Goal: Task Accomplishment & Management: Use online tool/utility

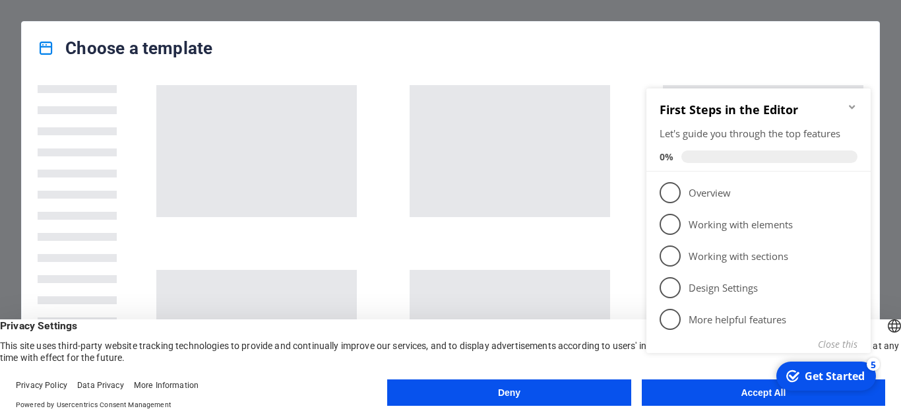
click at [747, 398] on appcues-checklist "Contextual help checklist present on screen" at bounding box center [761, 238] width 240 height 323
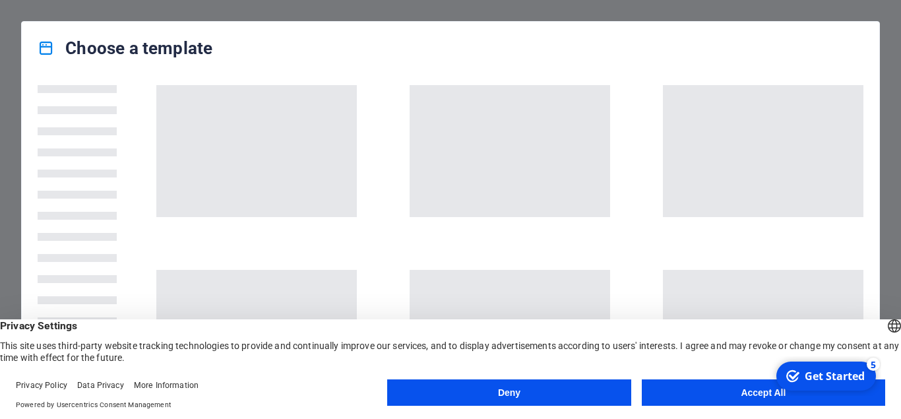
click at [735, 393] on button "Accept All" at bounding box center [763, 392] width 243 height 26
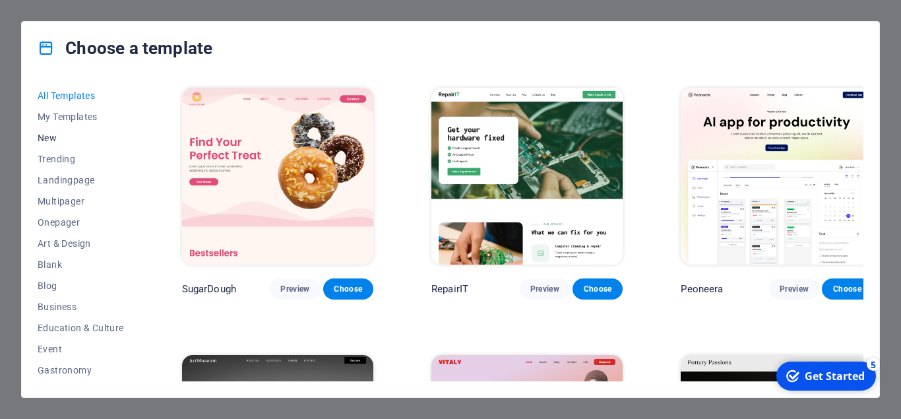
click at [49, 138] on span "New" at bounding box center [81, 138] width 86 height 11
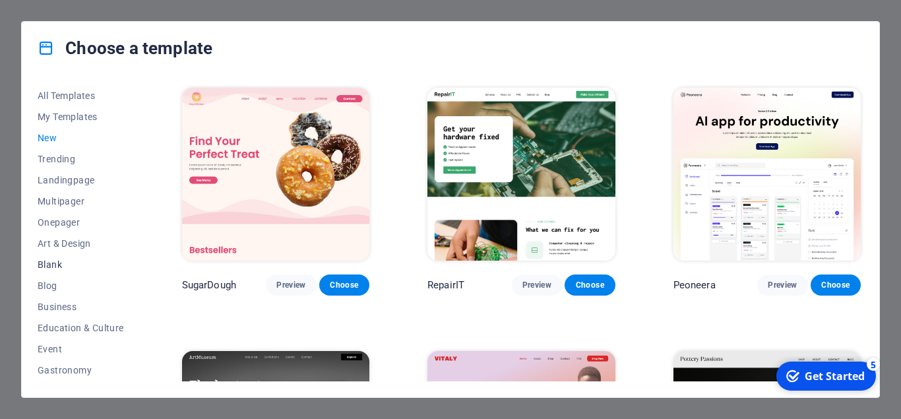
click at [48, 263] on span "Blank" at bounding box center [81, 264] width 86 height 11
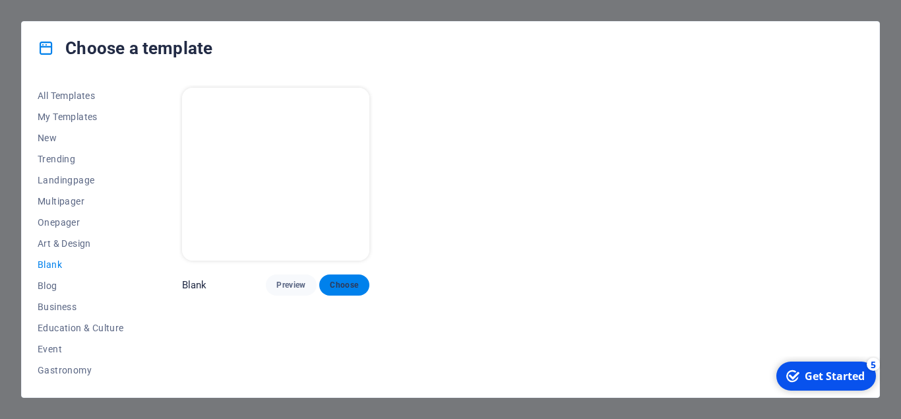
click at [344, 284] on span "Choose" at bounding box center [344, 285] width 29 height 11
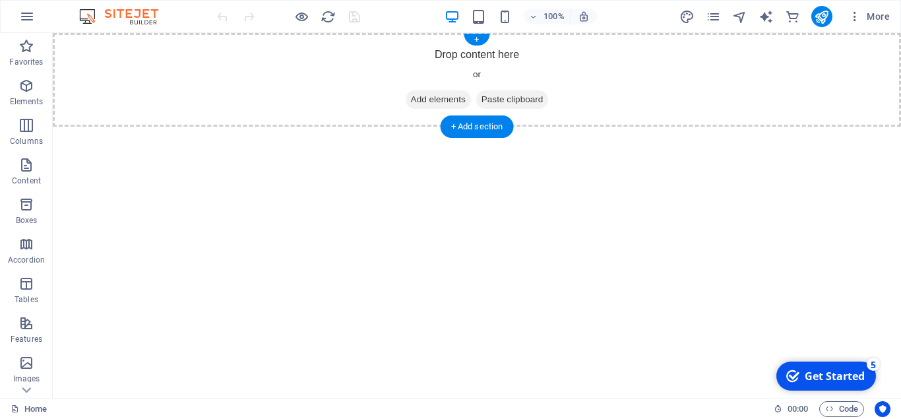
click at [426, 98] on span "Add elements" at bounding box center [438, 99] width 65 height 18
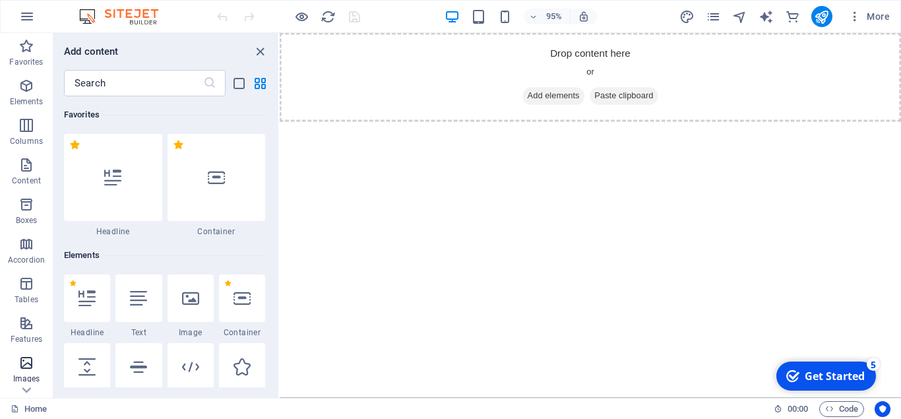
click at [24, 369] on icon "button" at bounding box center [26, 363] width 16 height 16
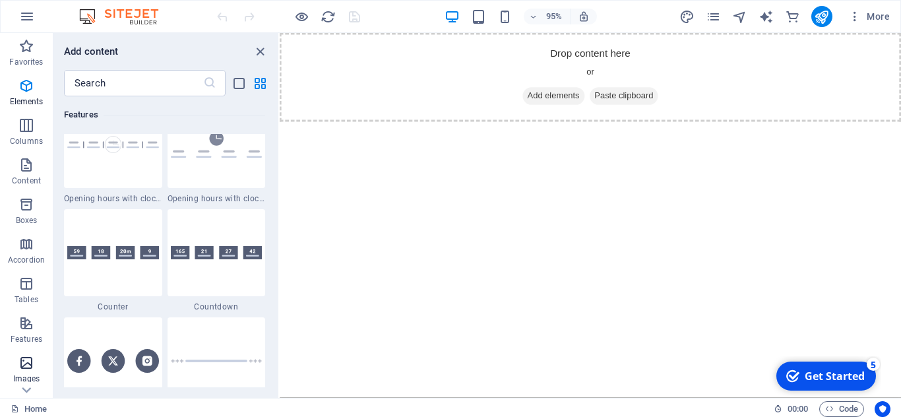
scroll to position [6812, 0]
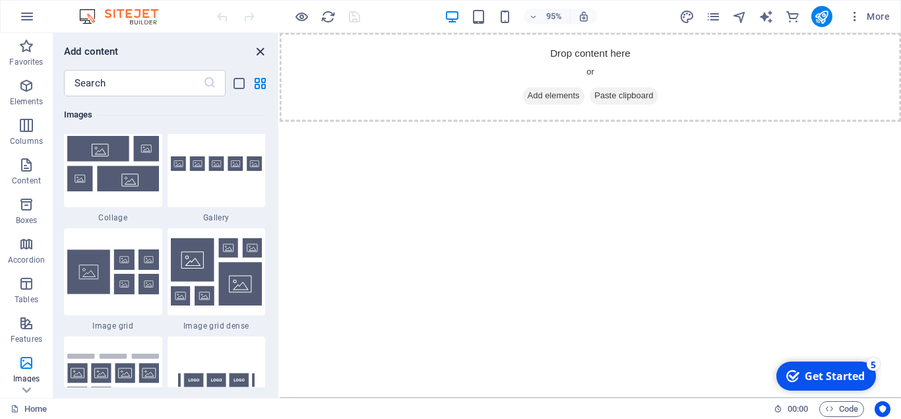
click at [257, 49] on icon "close panel" at bounding box center [260, 51] width 15 height 15
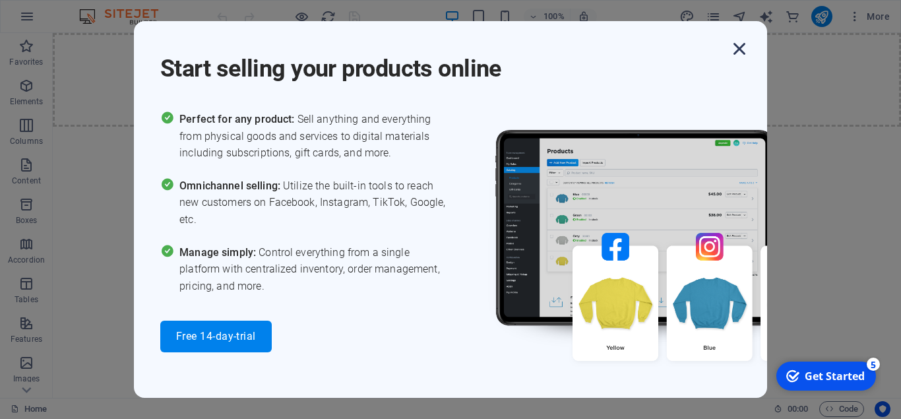
click at [738, 49] on icon "button" at bounding box center [740, 49] width 24 height 24
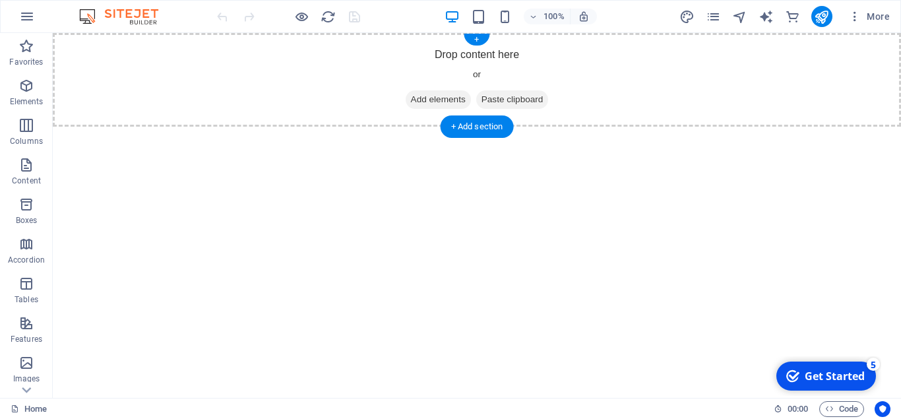
click at [521, 97] on span "Paste clipboard" at bounding box center [512, 99] width 73 height 18
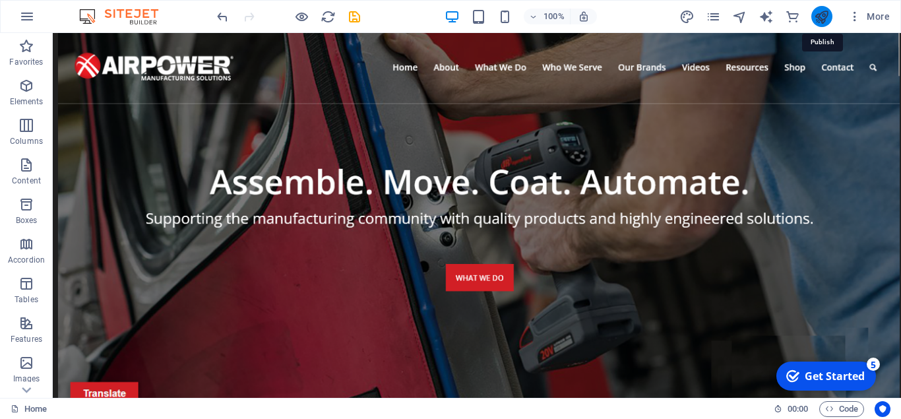
click at [819, 15] on icon "publish" at bounding box center [821, 16] width 15 height 15
